Goal: Task Accomplishment & Management: Manage account settings

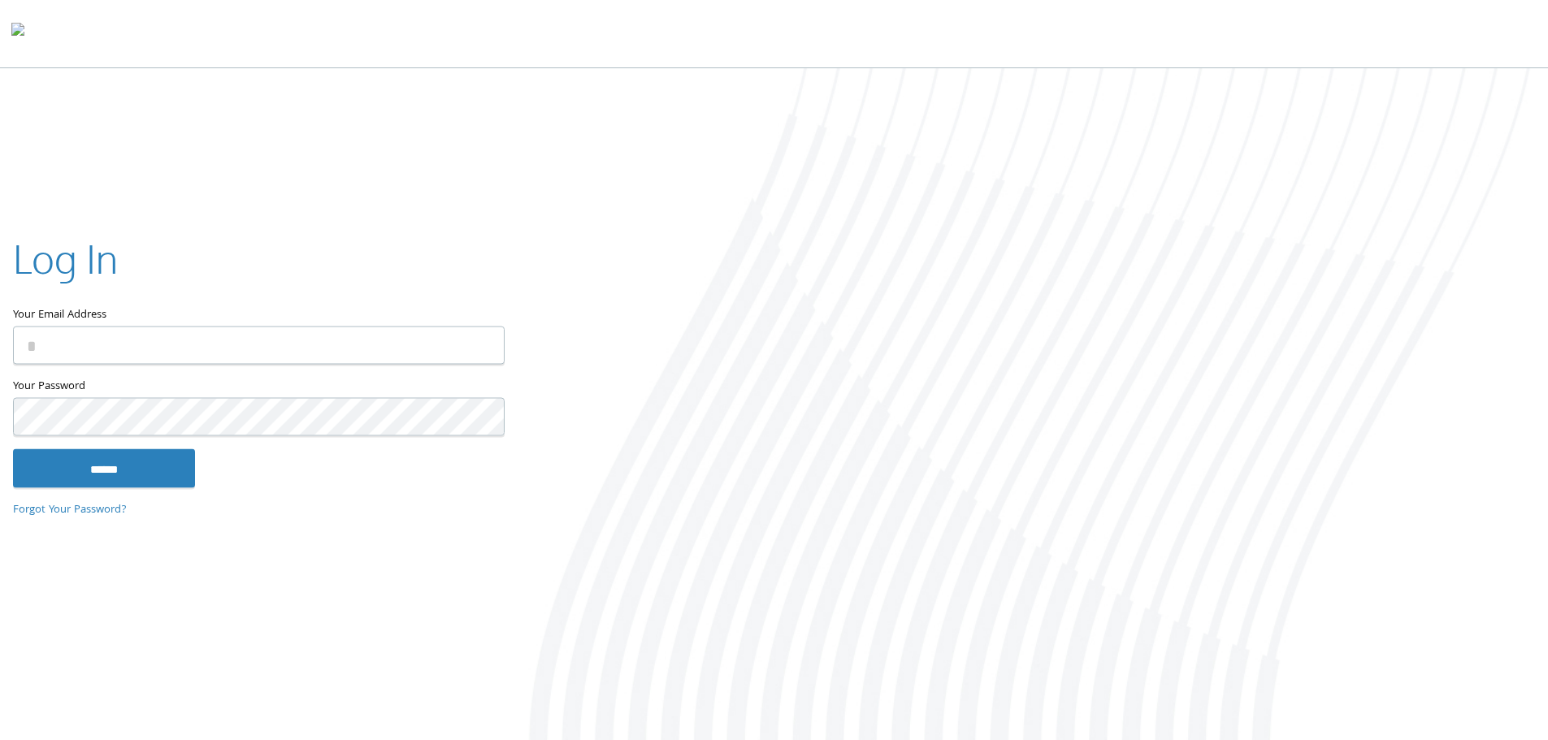
type input "**********"
click at [93, 471] on input "******" at bounding box center [104, 468] width 182 height 39
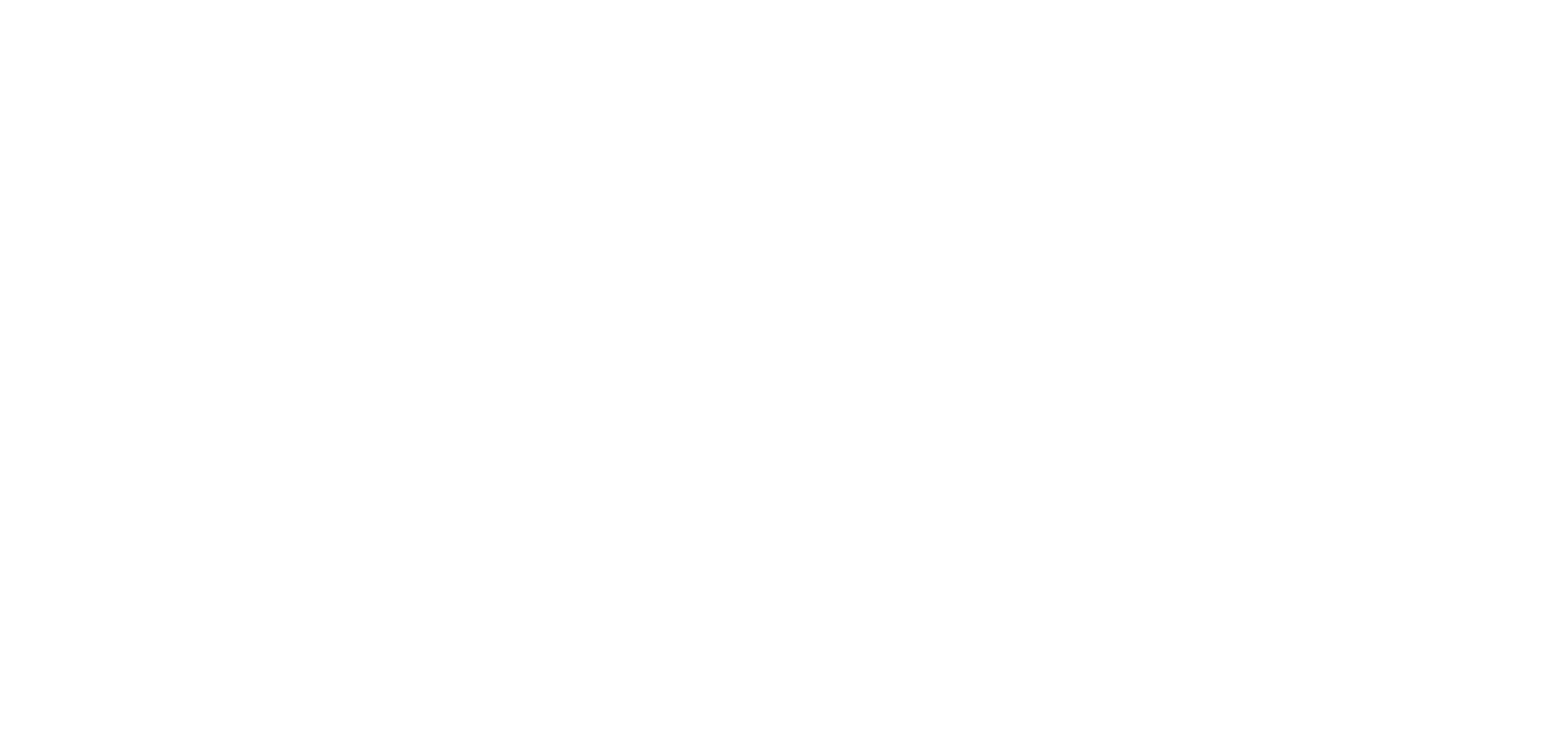
type input "**********"
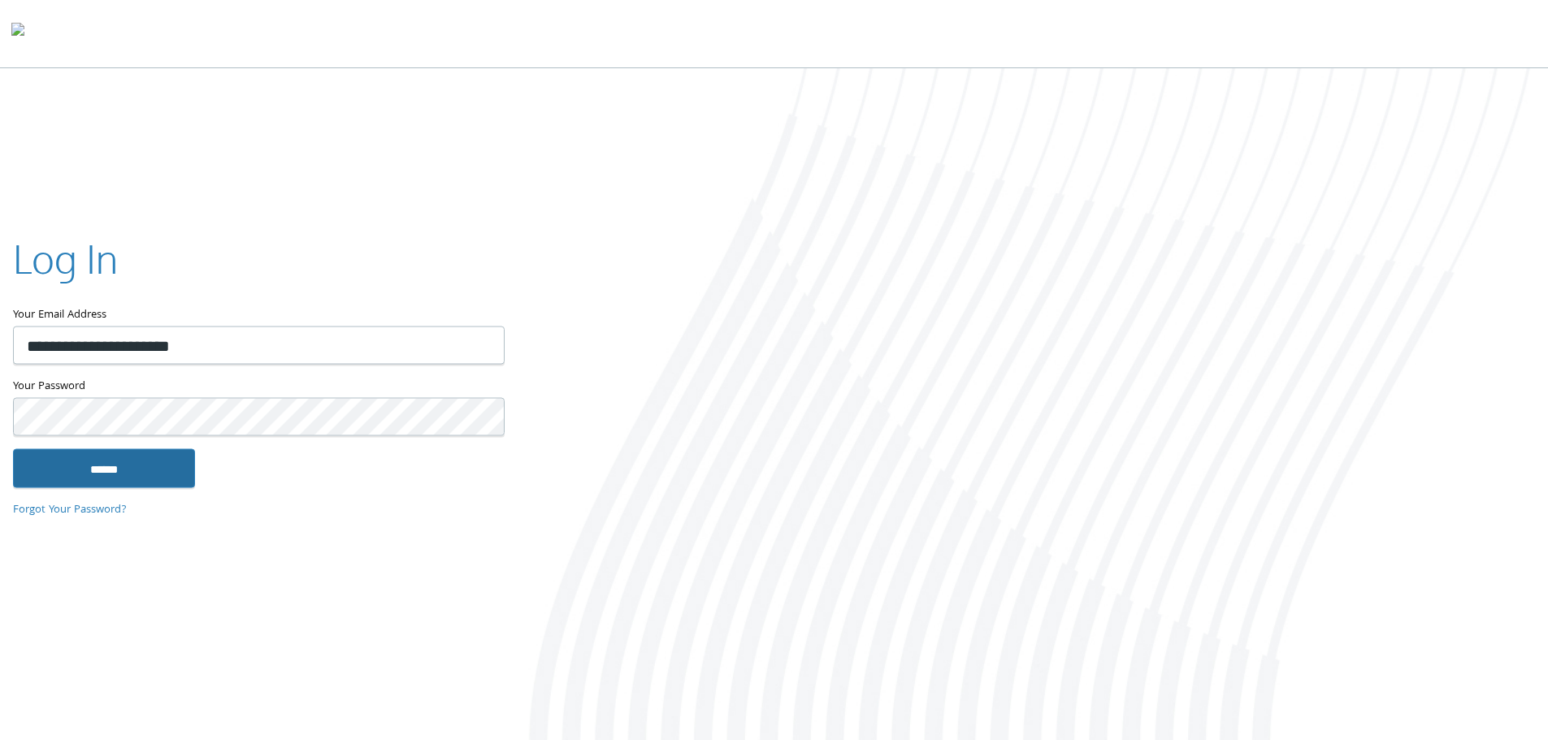
click at [103, 467] on input "******" at bounding box center [104, 468] width 182 height 39
